Goal: Information Seeking & Learning: Learn about a topic

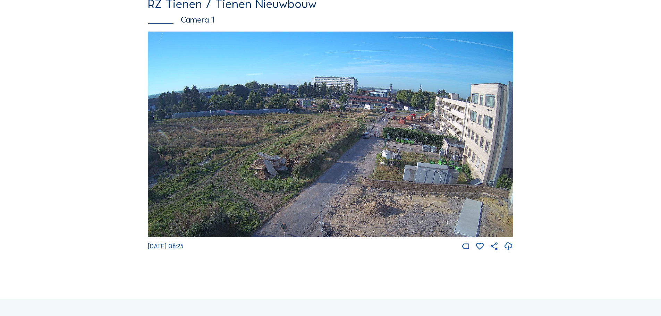
scroll to position [69, 0]
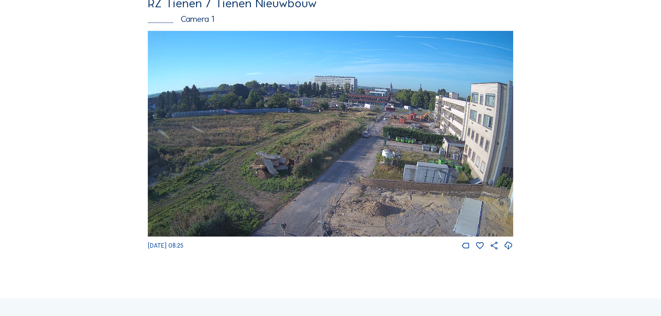
click at [397, 121] on img at bounding box center [330, 134] width 365 height 206
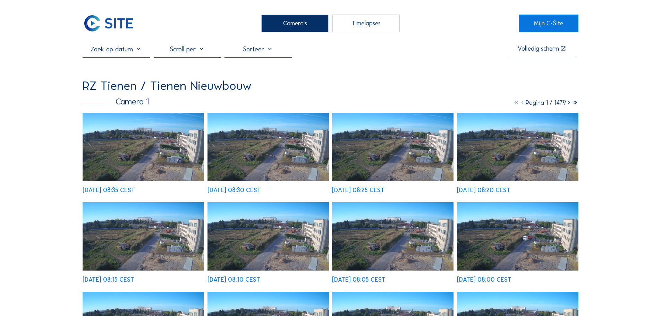
click at [163, 152] on img at bounding box center [143, 147] width 121 height 68
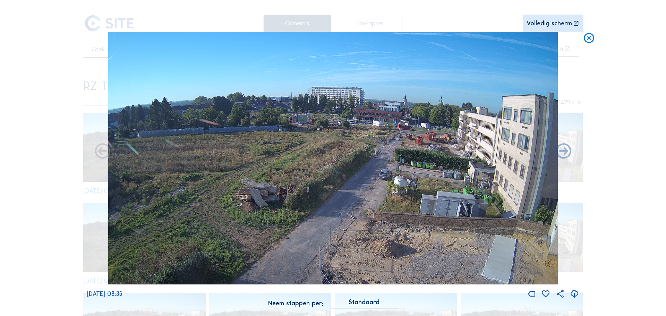
click at [463, 140] on img at bounding box center [332, 158] width 449 height 253
drag, startPoint x: 439, startPoint y: 179, endPoint x: 601, endPoint y: 148, distance: 164.8
click at [601, 148] on div "Scroll om door de tijd te reizen | Druk op de 'Alt'-knop + scroll om te Zoomen …" at bounding box center [333, 158] width 666 height 316
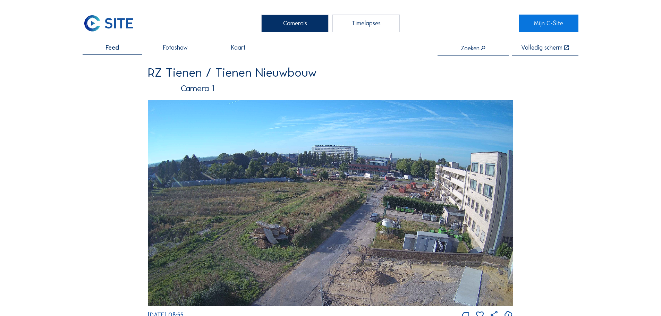
click at [398, 194] on img at bounding box center [330, 203] width 365 height 206
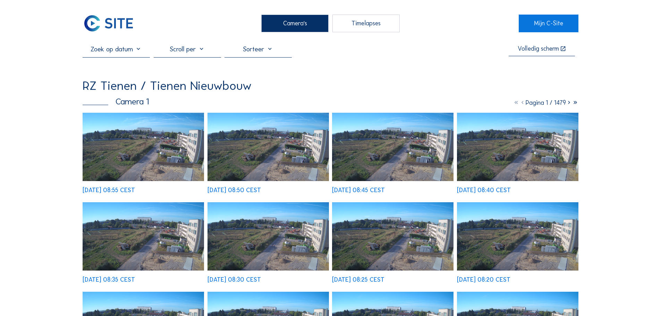
click at [183, 151] on img at bounding box center [143, 147] width 121 height 68
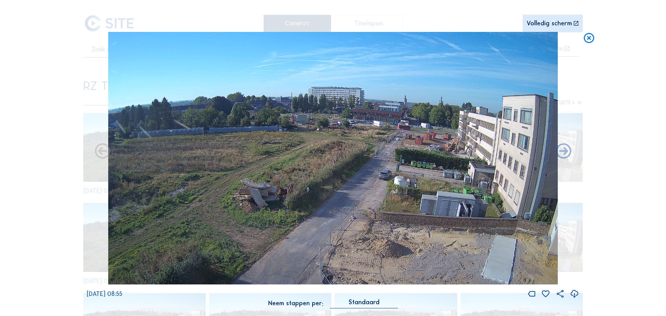
click at [454, 142] on img at bounding box center [332, 158] width 449 height 253
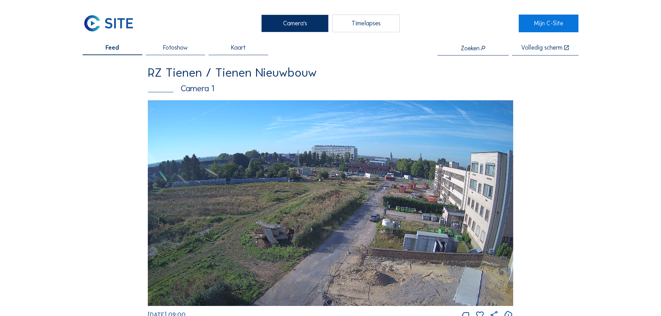
click at [415, 190] on img at bounding box center [330, 203] width 365 height 206
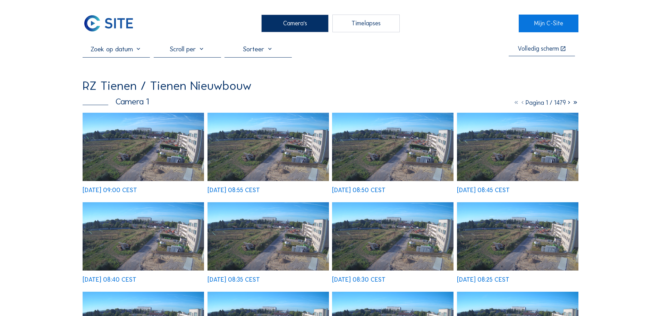
click at [188, 143] on img at bounding box center [143, 147] width 121 height 68
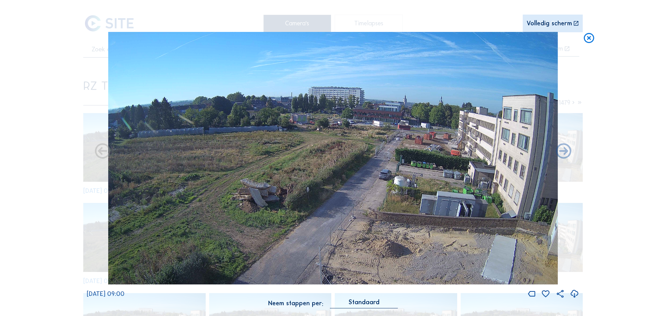
click at [445, 148] on img at bounding box center [332, 158] width 449 height 253
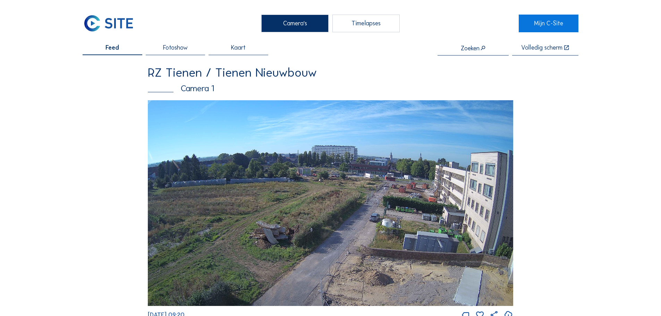
click at [395, 183] on img at bounding box center [330, 203] width 365 height 206
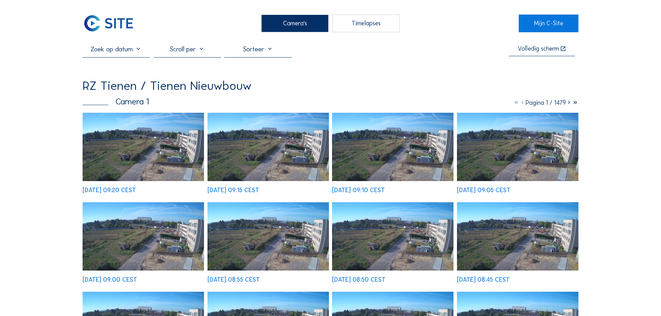
click at [159, 158] on img at bounding box center [143, 147] width 121 height 68
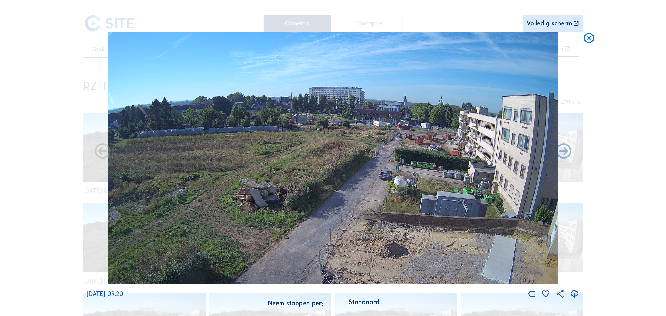
click at [440, 157] on img at bounding box center [332, 158] width 449 height 253
click at [448, 142] on img at bounding box center [332, 158] width 449 height 253
click at [465, 137] on img at bounding box center [332, 158] width 449 height 253
click at [588, 36] on icon at bounding box center [589, 38] width 12 height 13
